Goal: Task Accomplishment & Management: Manage account settings

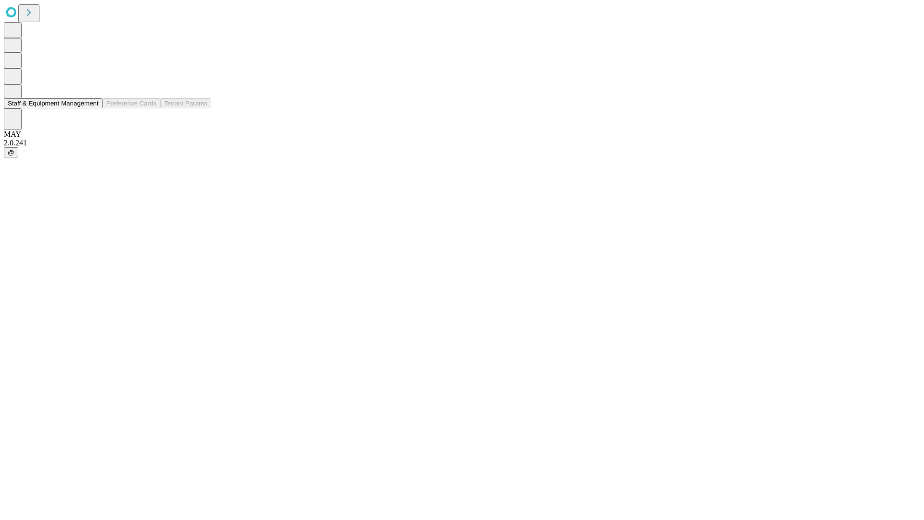
click at [92, 108] on button "Staff & Equipment Management" at bounding box center [53, 103] width 99 height 10
